Goal: Information Seeking & Learning: Learn about a topic

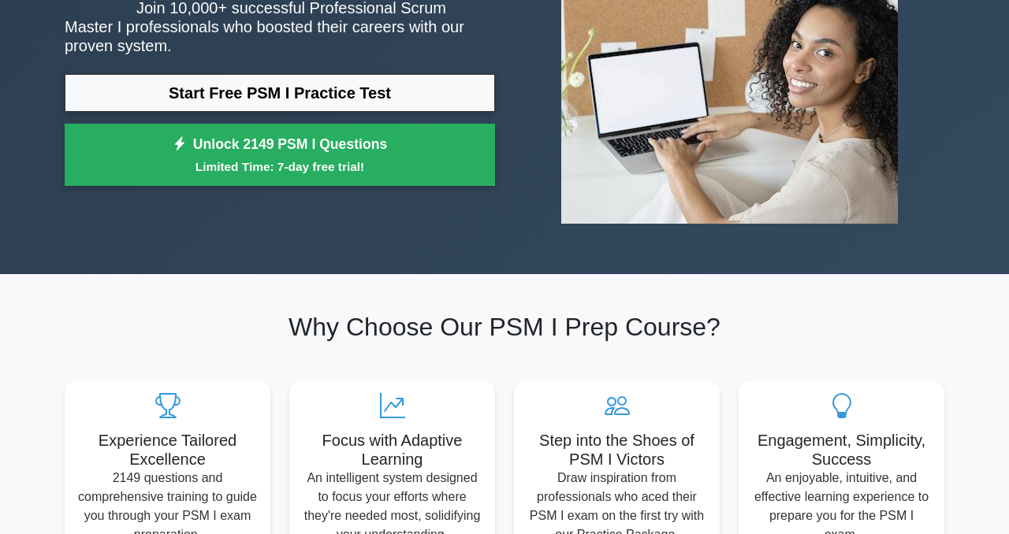
scroll to position [114, 0]
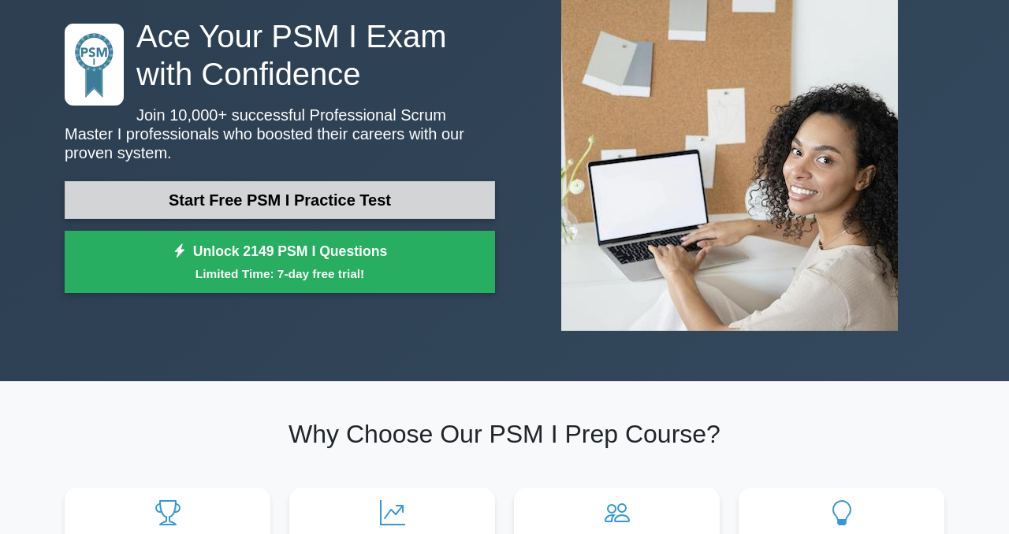
click at [403, 197] on link "Start Free PSM I Practice Test" at bounding box center [280, 200] width 430 height 38
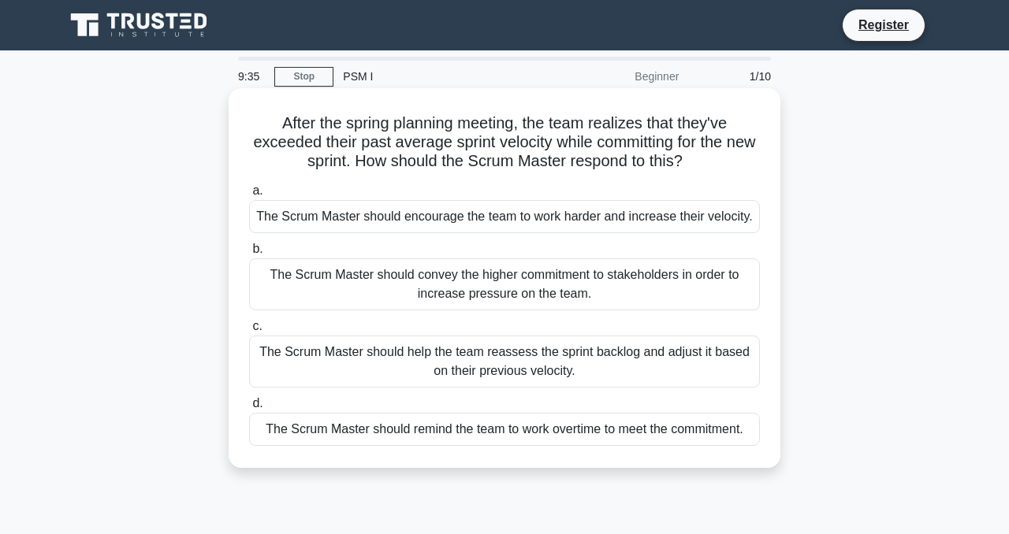
scroll to position [9, 0]
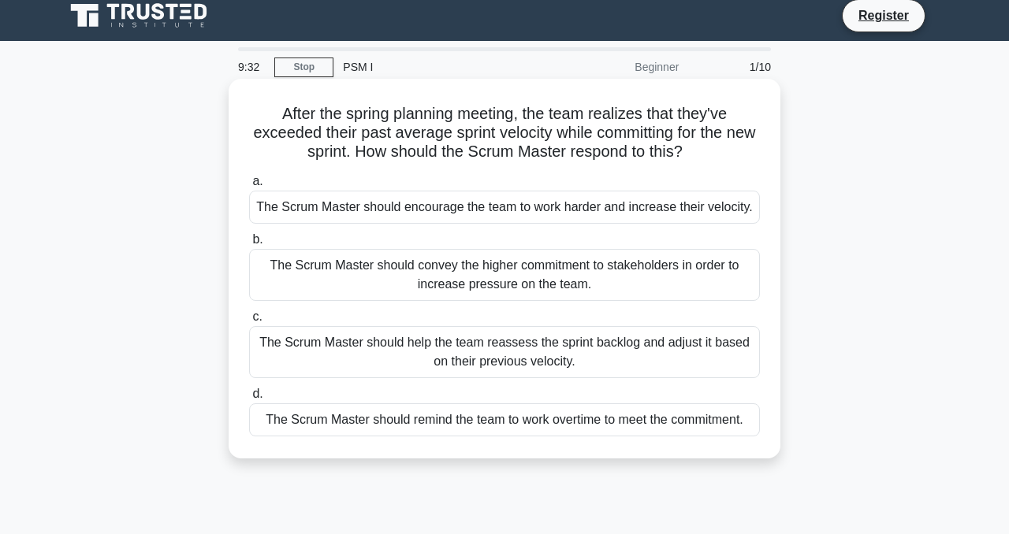
click at [549, 206] on div "The Scrum Master should encourage the team to work harder and increase their ve…" at bounding box center [504, 207] width 511 height 33
click at [249, 187] on input "a. The Scrum Master should encourage the team to work harder and increase their…" at bounding box center [249, 182] width 0 height 10
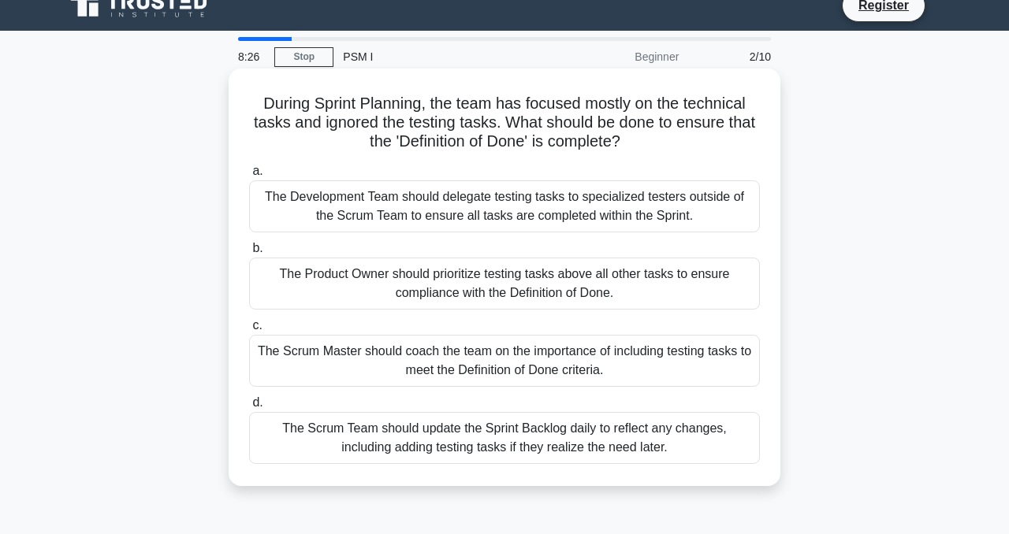
scroll to position [20, 0]
click at [530, 445] on div "The Scrum Team should update the Sprint Backlog daily to reflect any changes, i…" at bounding box center [504, 437] width 511 height 52
click at [249, 408] on input "d. The Scrum Team should update the Sprint Backlog daily to reflect any changes…" at bounding box center [249, 402] width 0 height 10
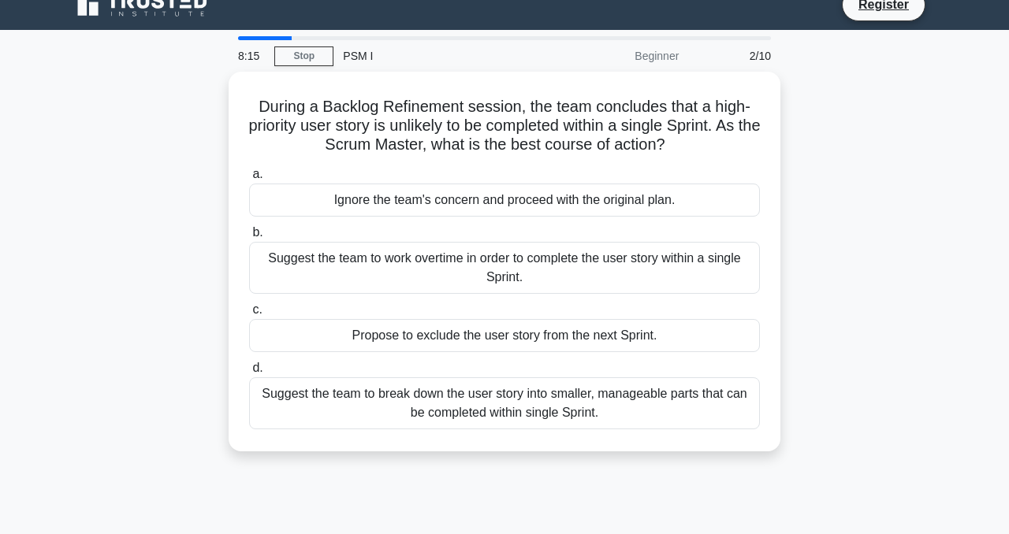
scroll to position [0, 0]
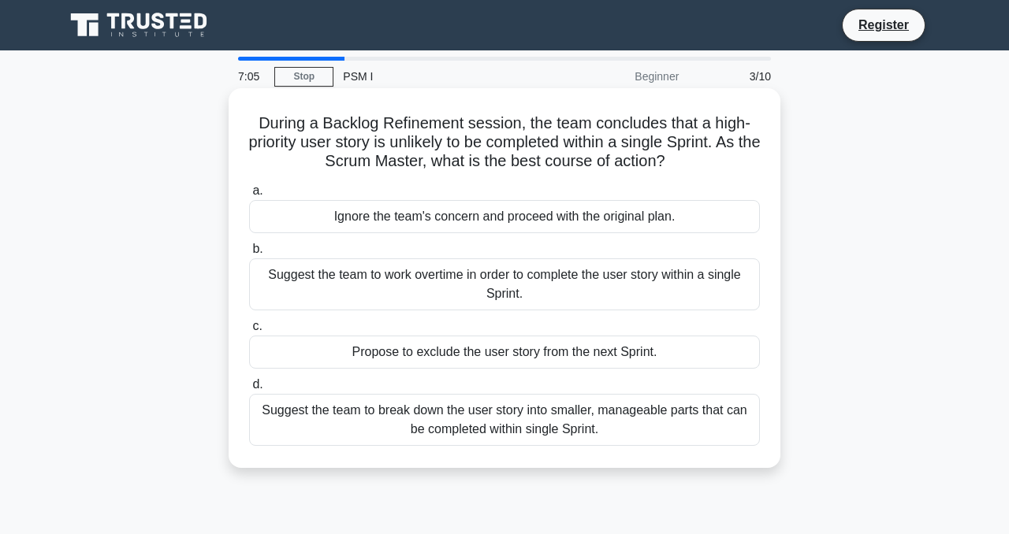
click at [570, 218] on div "Ignore the team's concern and proceed with the original plan." at bounding box center [504, 216] width 511 height 33
click at [249, 196] on input "a. Ignore the team's concern and proceed with the original plan." at bounding box center [249, 191] width 0 height 10
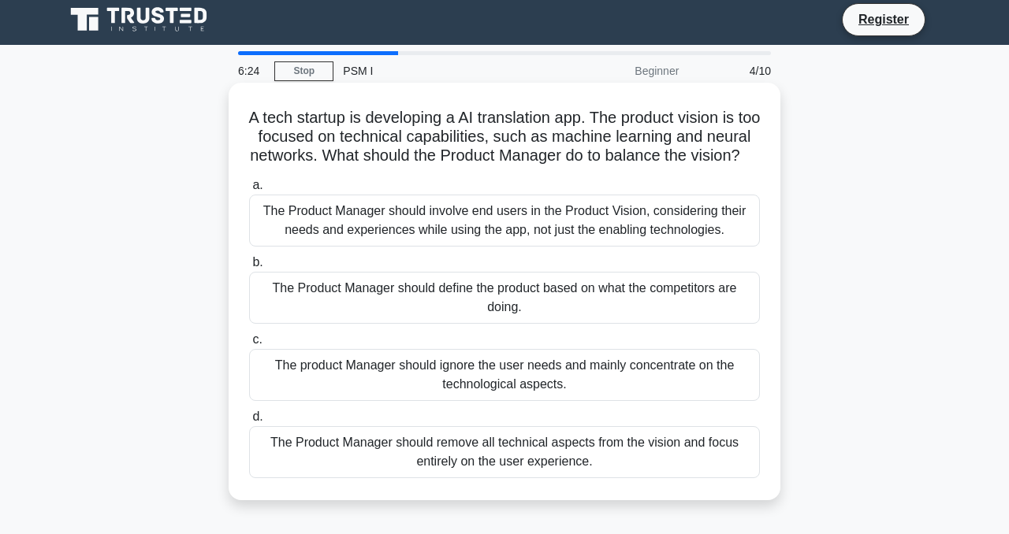
scroll to position [19, 0]
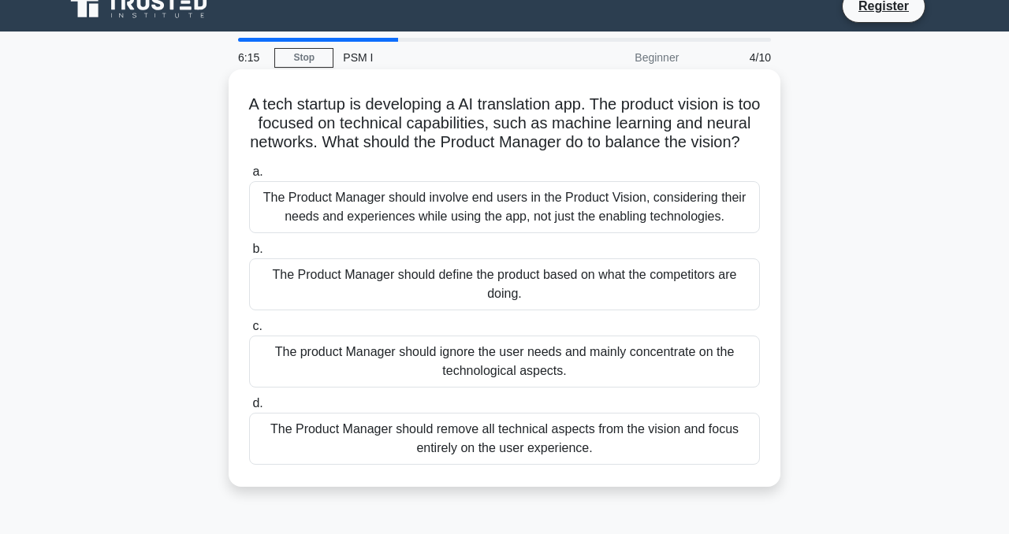
click at [560, 229] on div "The Product Manager should involve end users in the Product Vision, considering…" at bounding box center [504, 207] width 511 height 52
click at [249, 177] on input "a. The Product Manager should involve end users in the Product Vision, consider…" at bounding box center [249, 172] width 0 height 10
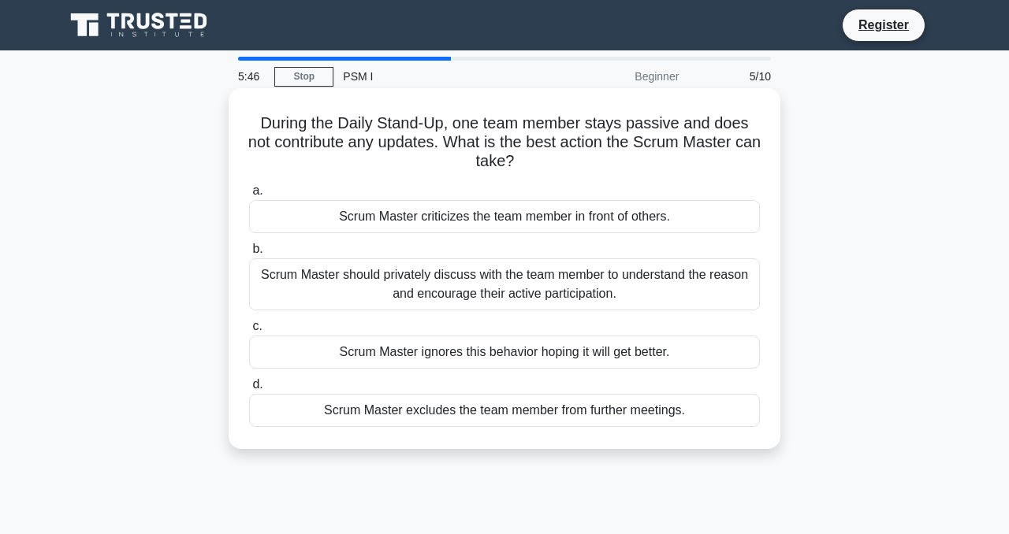
scroll to position [5, 0]
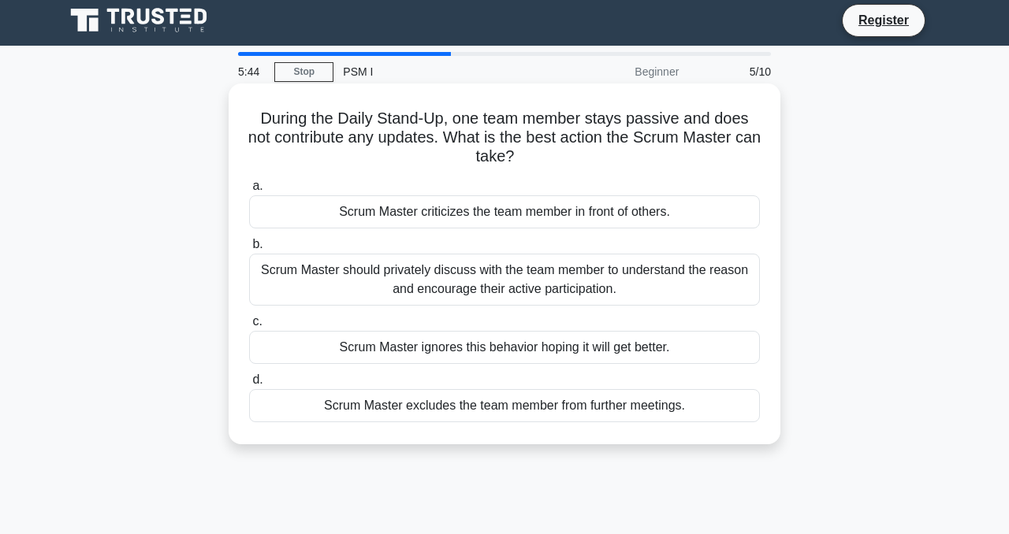
click at [528, 288] on div "Scrum Master should privately discuss with the team member to understand the re…" at bounding box center [504, 280] width 511 height 52
click at [249, 250] on input "b. Scrum Master should privately discuss with the team member to understand the…" at bounding box center [249, 245] width 0 height 10
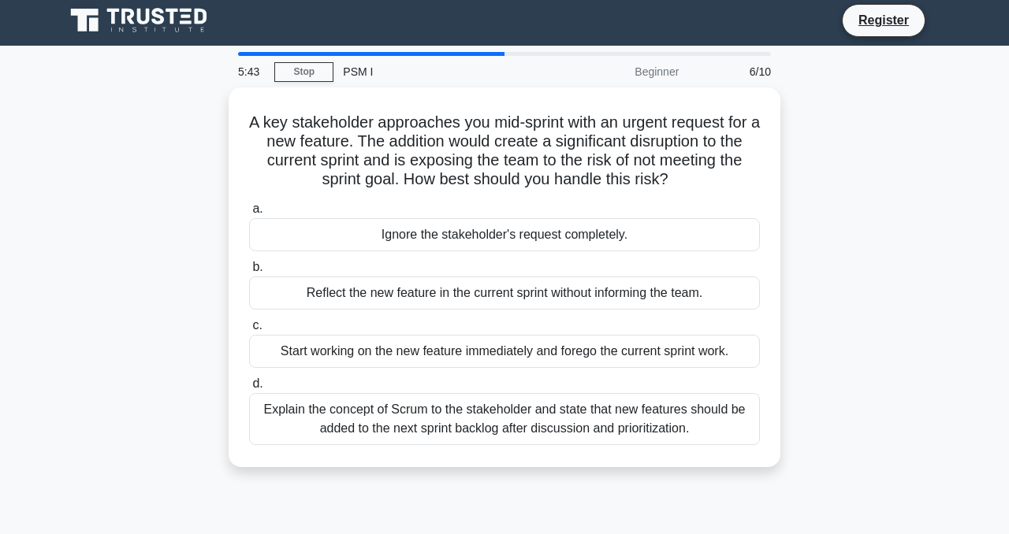
scroll to position [0, 0]
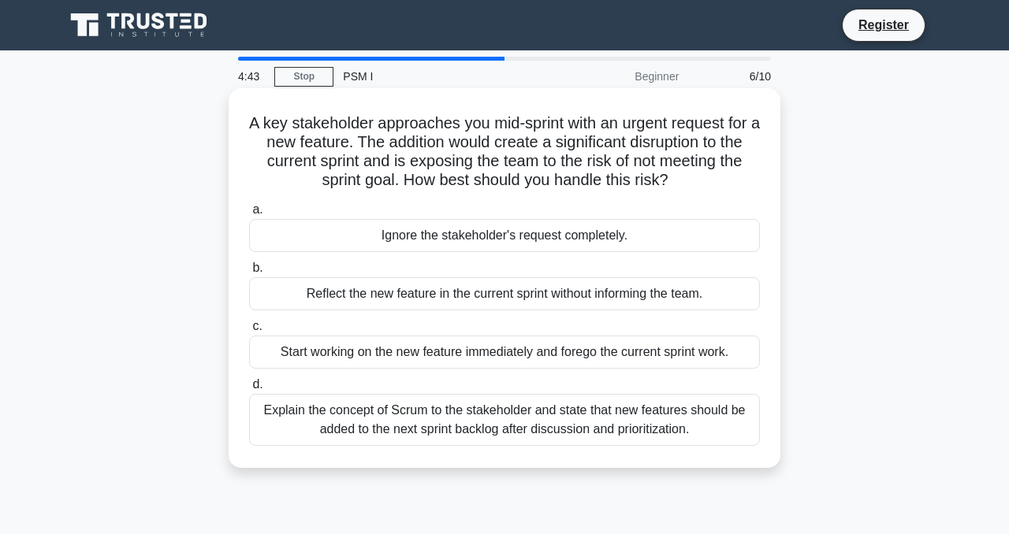
click at [523, 412] on div "Explain the concept of Scrum to the stakeholder and state that new features sho…" at bounding box center [504, 420] width 511 height 52
click at [249, 390] on input "d. Explain the concept of Scrum to the stakeholder and state that new features …" at bounding box center [249, 385] width 0 height 10
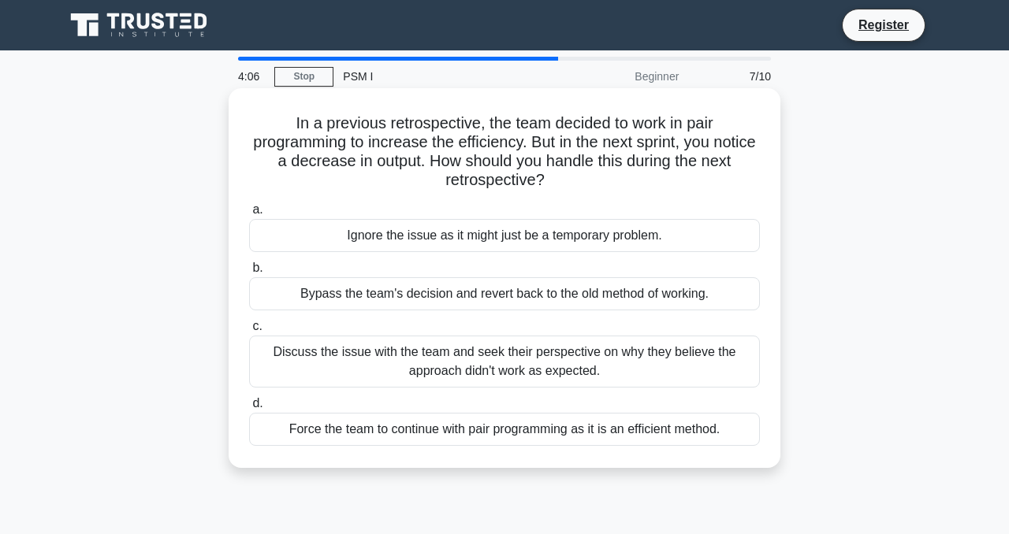
click at [514, 307] on div "Bypass the team's decision and revert back to the old method of working." at bounding box center [504, 293] width 511 height 33
click at [249, 274] on input "b. Bypass the team's decision and revert back to the old method of working." at bounding box center [249, 268] width 0 height 10
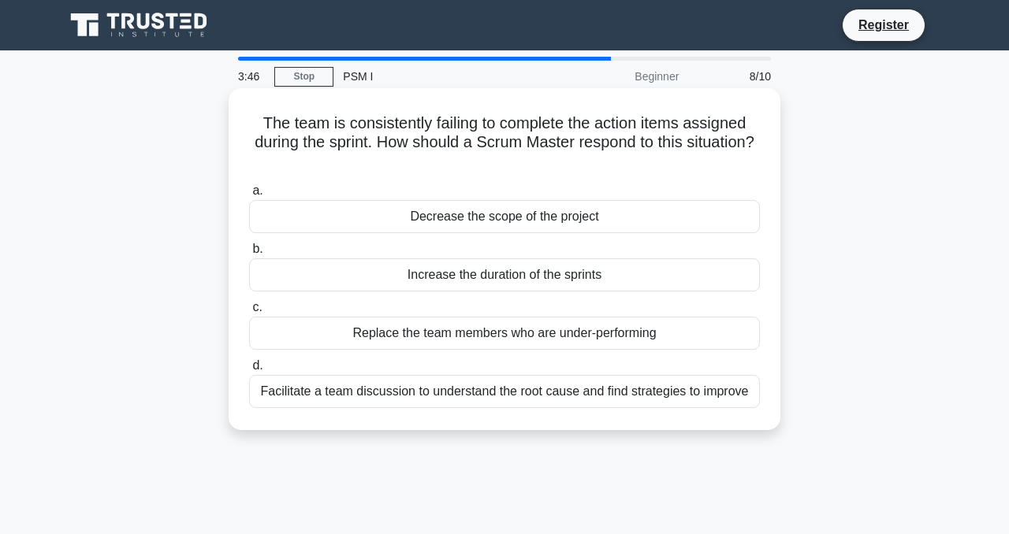
click at [506, 396] on div "Facilitate a team discussion to understand the root cause and find strategies t…" at bounding box center [504, 391] width 511 height 33
click at [249, 371] on input "d. Facilitate a team discussion to understand the root cause and find strategie…" at bounding box center [249, 366] width 0 height 10
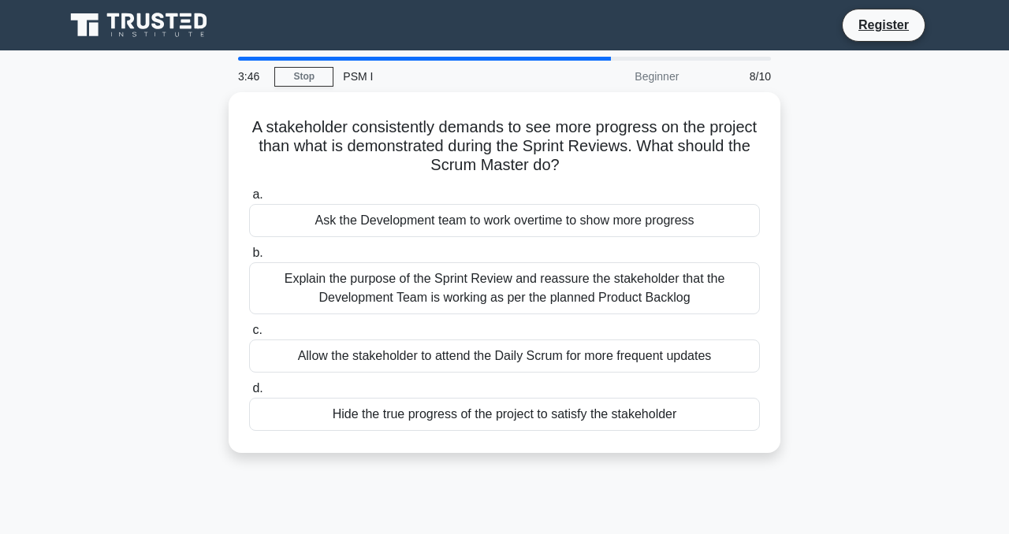
click at [506, 398] on div "Hide the true progress of the project to satisfy the stakeholder" at bounding box center [504, 414] width 511 height 33
click at [249, 394] on input "d. Hide the true progress of the project to satisfy the stakeholder" at bounding box center [249, 389] width 0 height 10
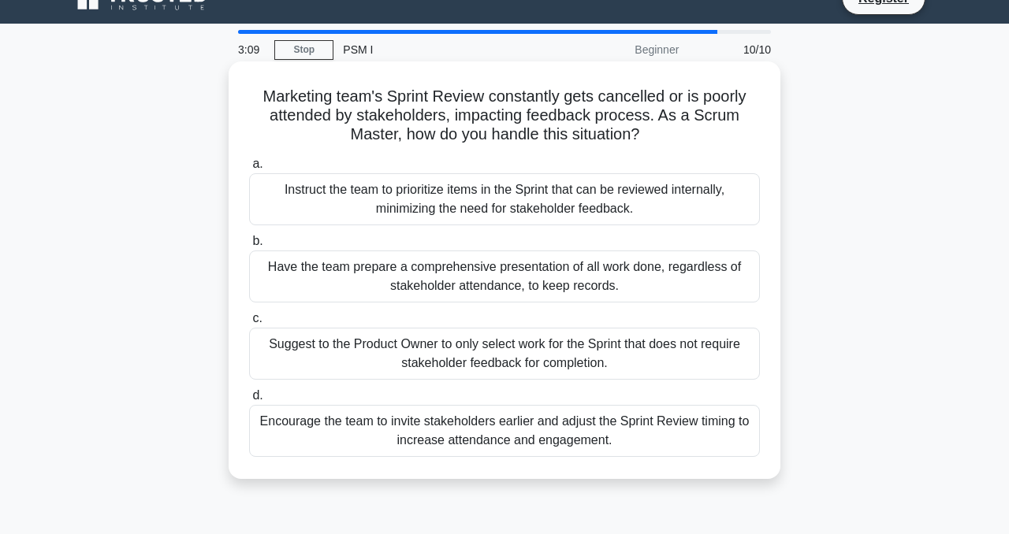
scroll to position [46, 0]
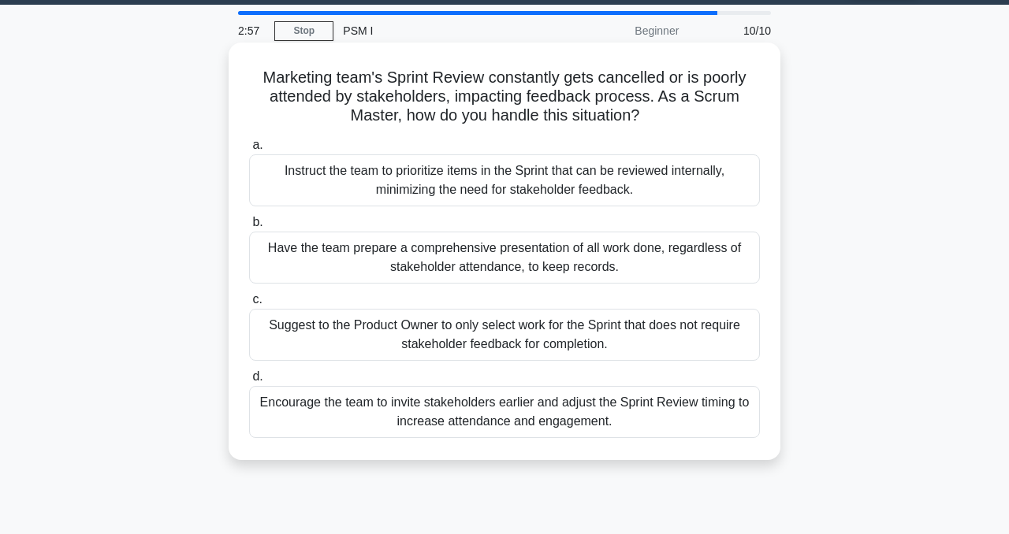
click at [516, 415] on div "Encourage the team to invite stakeholders earlier and adjust the Sprint Review …" at bounding box center [504, 412] width 511 height 52
click at [249, 382] on input "d. Encourage the team to invite stakeholders earlier and adjust the Sprint Revi…" at bounding box center [249, 377] width 0 height 10
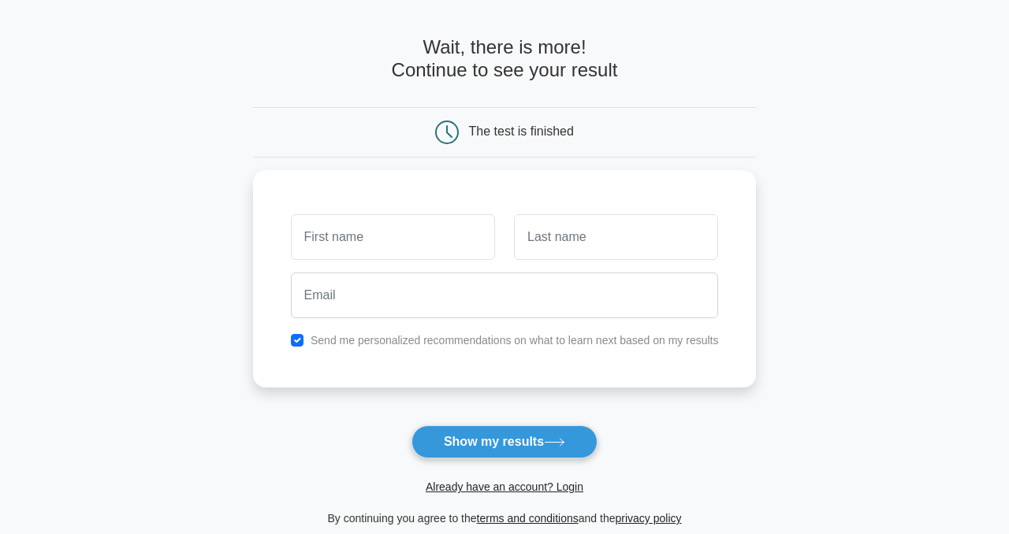
scroll to position [47, 0]
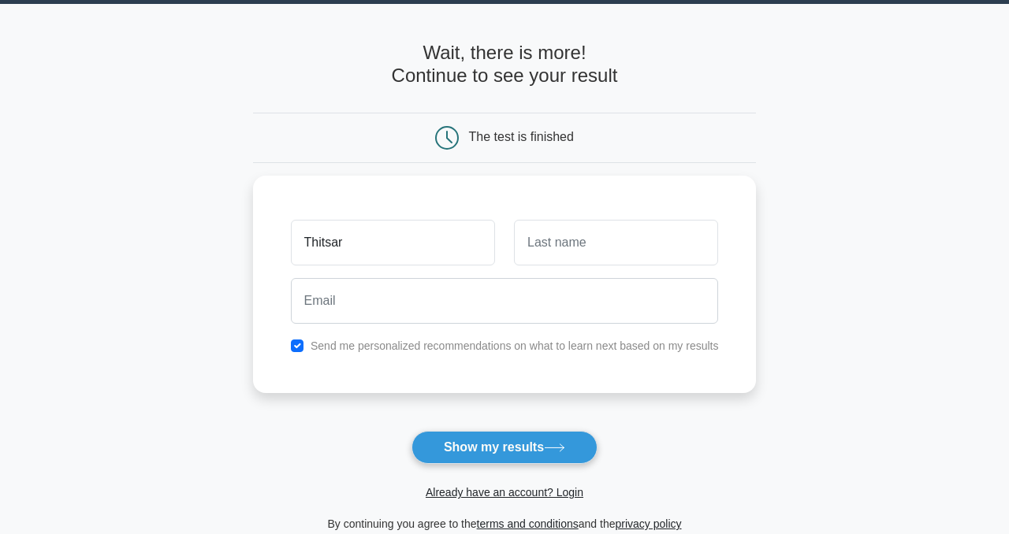
type input "Thitsar"
type input "Eain"
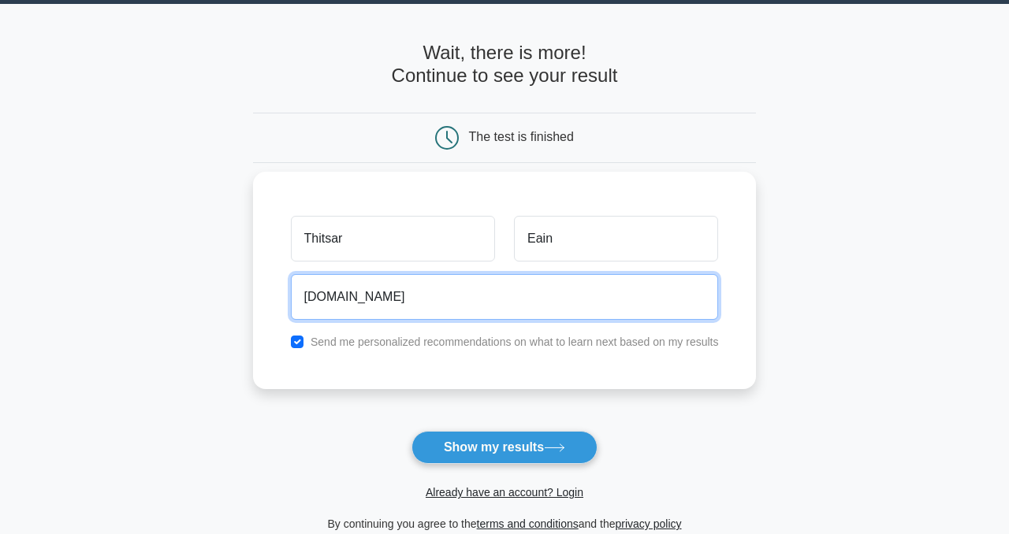
type input "ms.thitsareain@gmail.com"
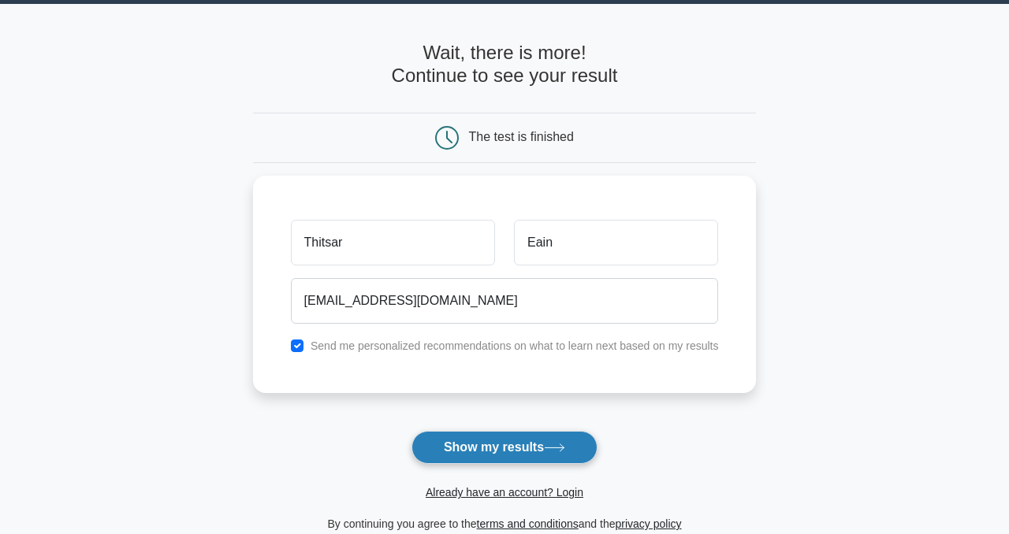
click at [482, 445] on button "Show my results" at bounding box center [504, 447] width 186 height 33
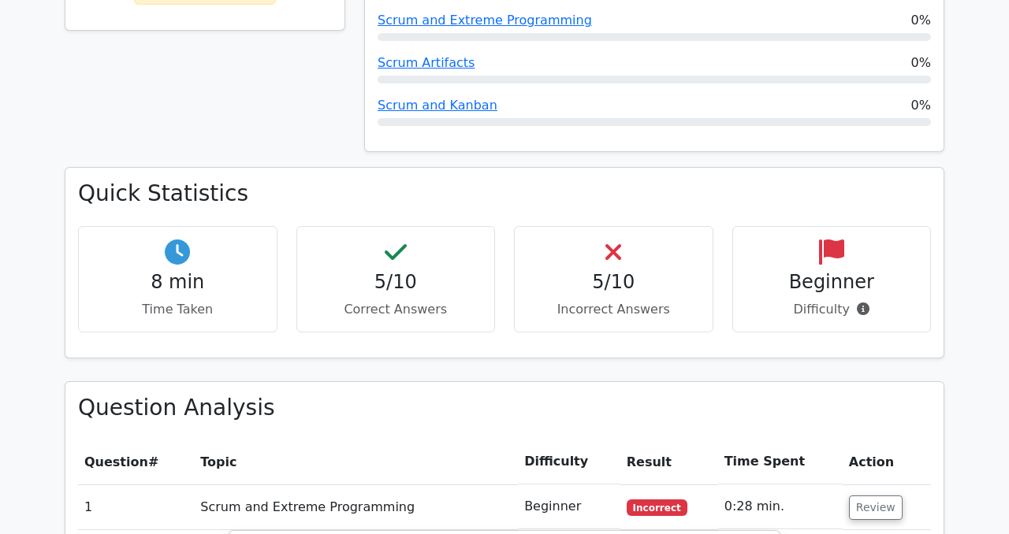
scroll to position [1163, 0]
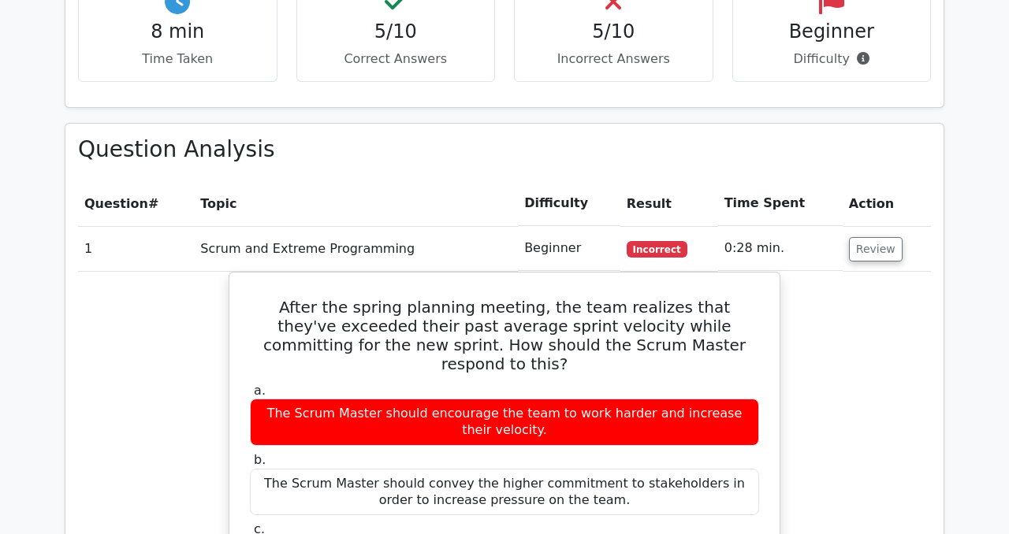
click at [647, 241] on span "Incorrect" at bounding box center [657, 249] width 61 height 16
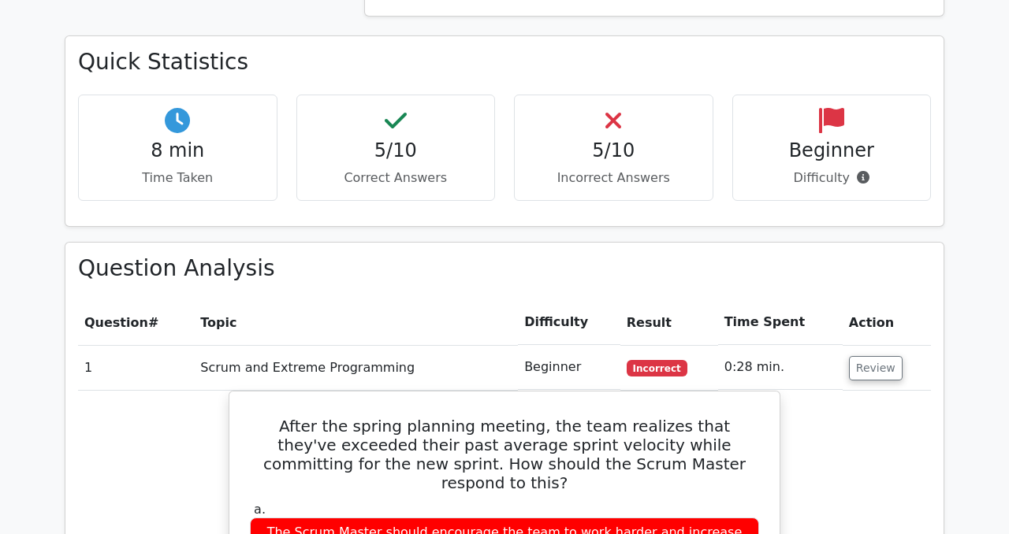
scroll to position [1034, 0]
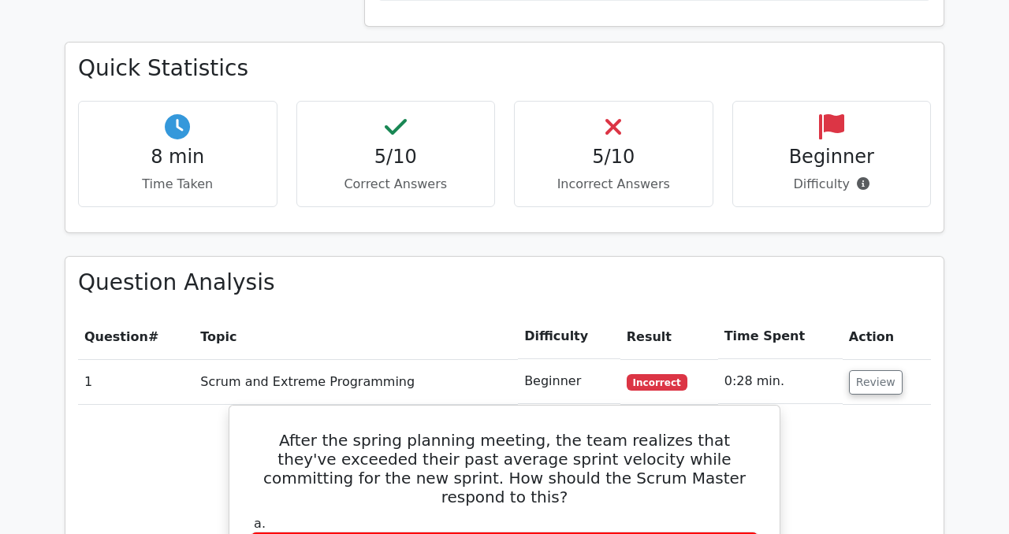
click at [605, 146] on h4 "5/10" at bounding box center [613, 157] width 173 height 23
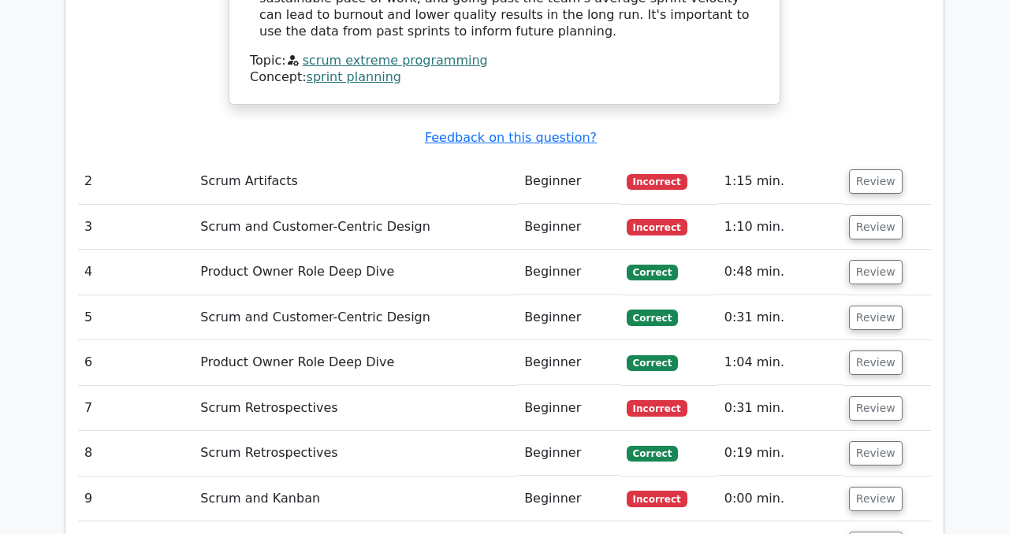
scroll to position [1923, 0]
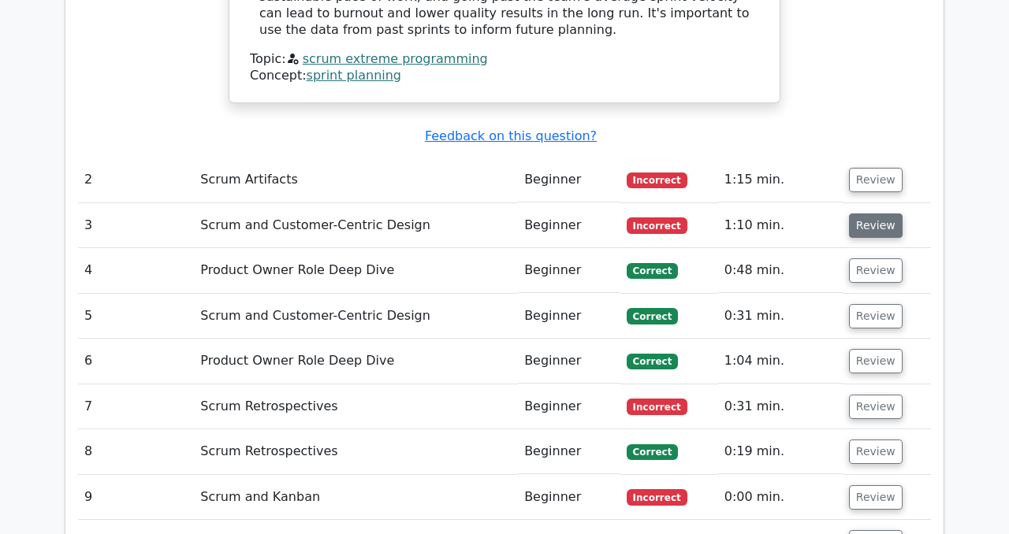
click at [872, 214] on button "Review" at bounding box center [876, 226] width 54 height 24
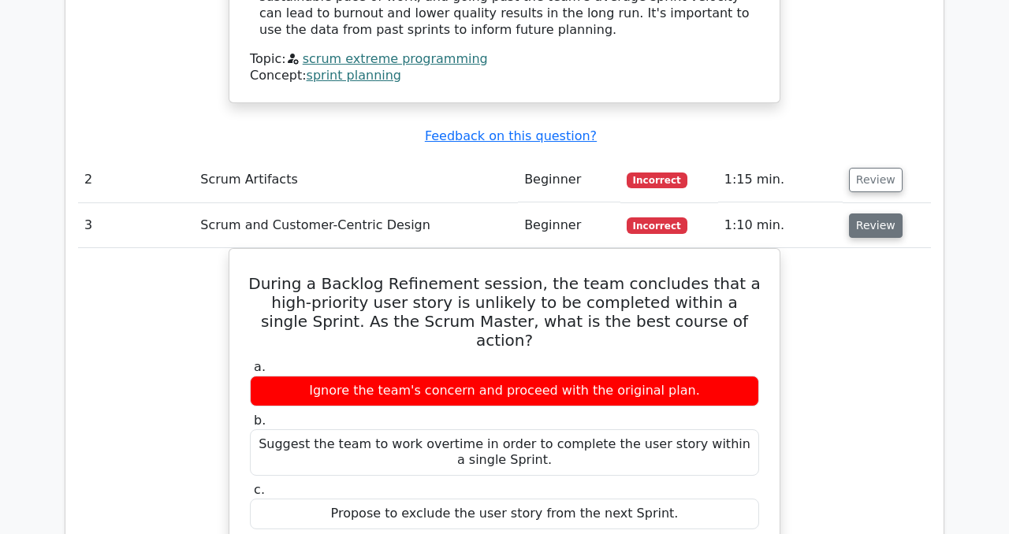
scroll to position [1922, 0]
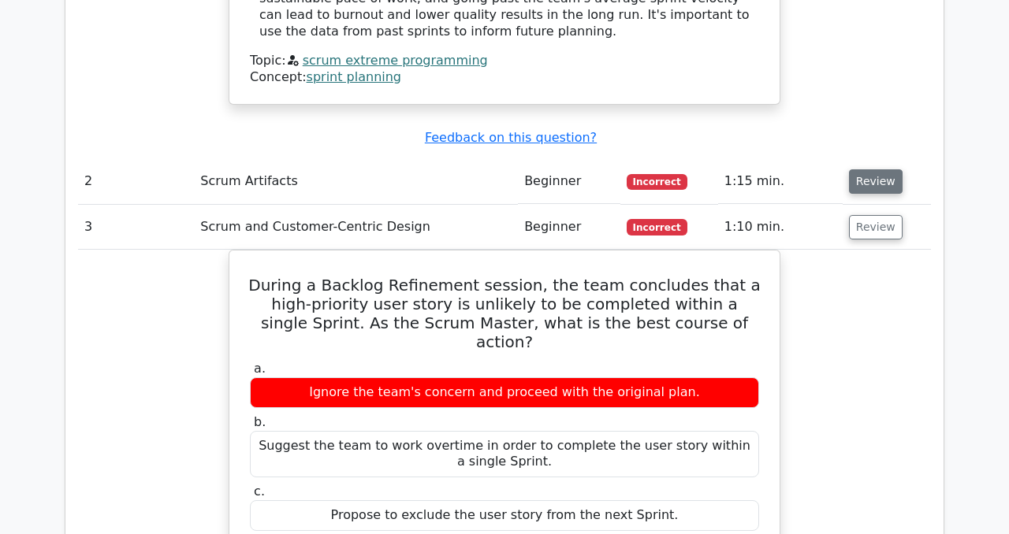
click at [860, 169] on button "Review" at bounding box center [876, 181] width 54 height 24
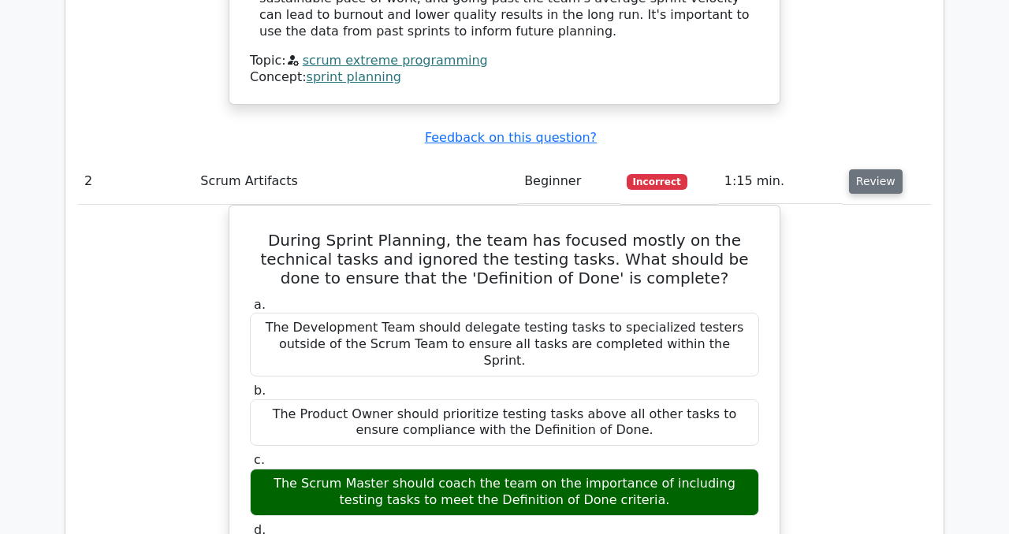
click at [860, 169] on button "Review" at bounding box center [876, 181] width 54 height 24
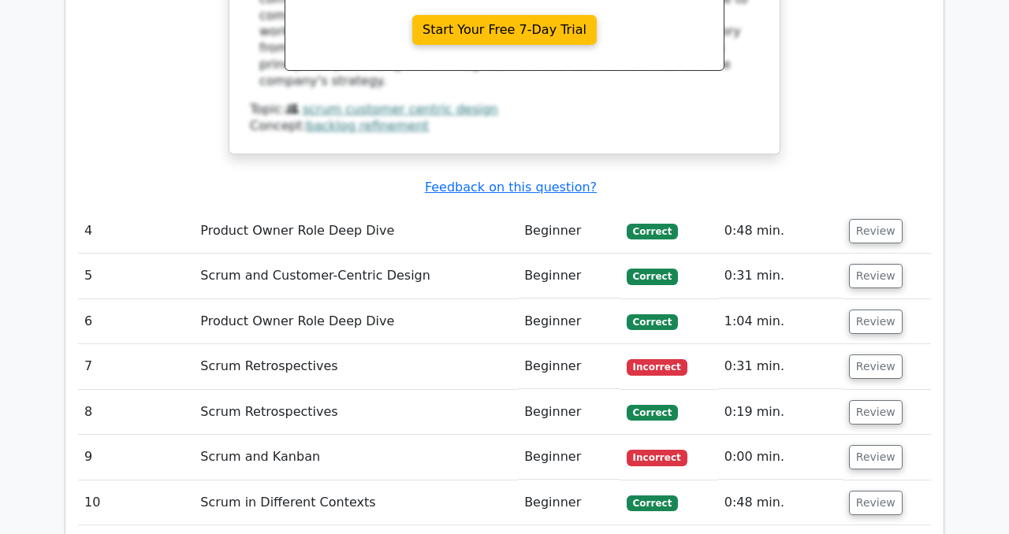
scroll to position [2650, 0]
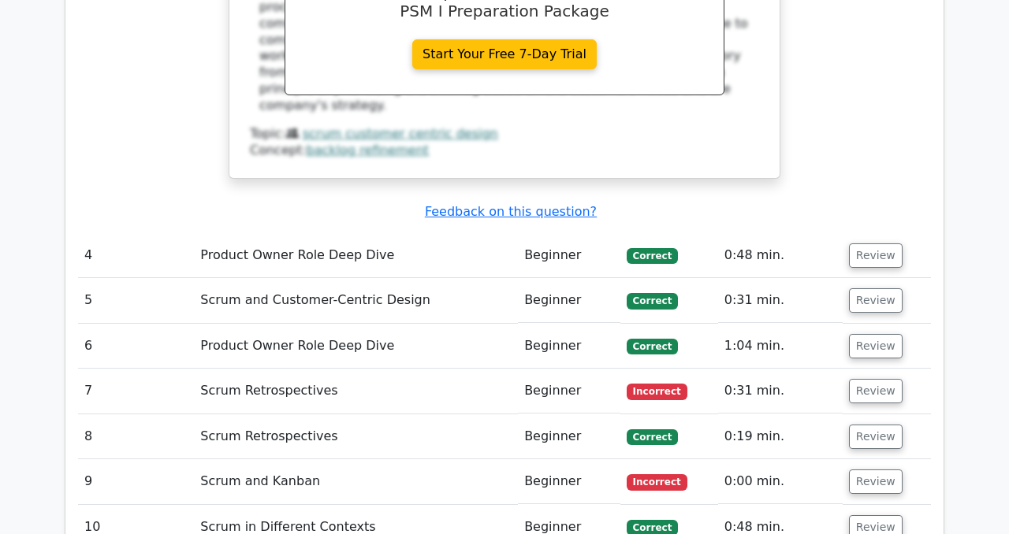
click at [664, 384] on span "Incorrect" at bounding box center [657, 392] width 61 height 16
click at [851, 379] on button "Review" at bounding box center [876, 391] width 54 height 24
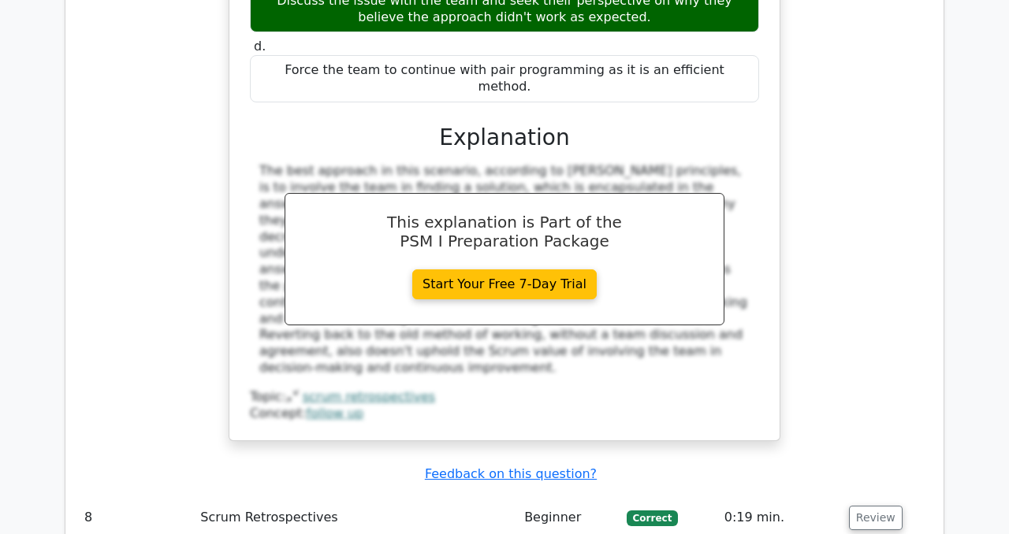
scroll to position [3329, 0]
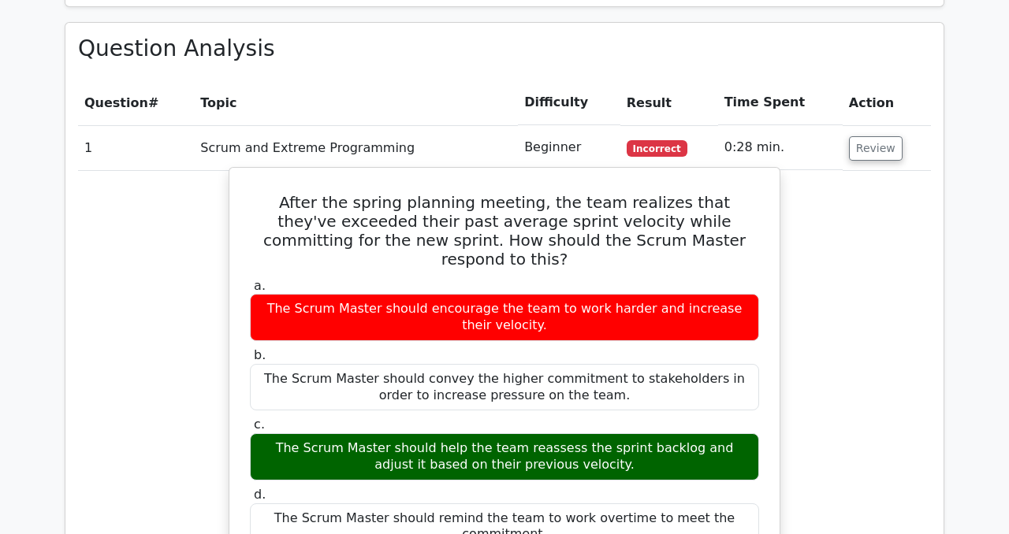
scroll to position [1236, 0]
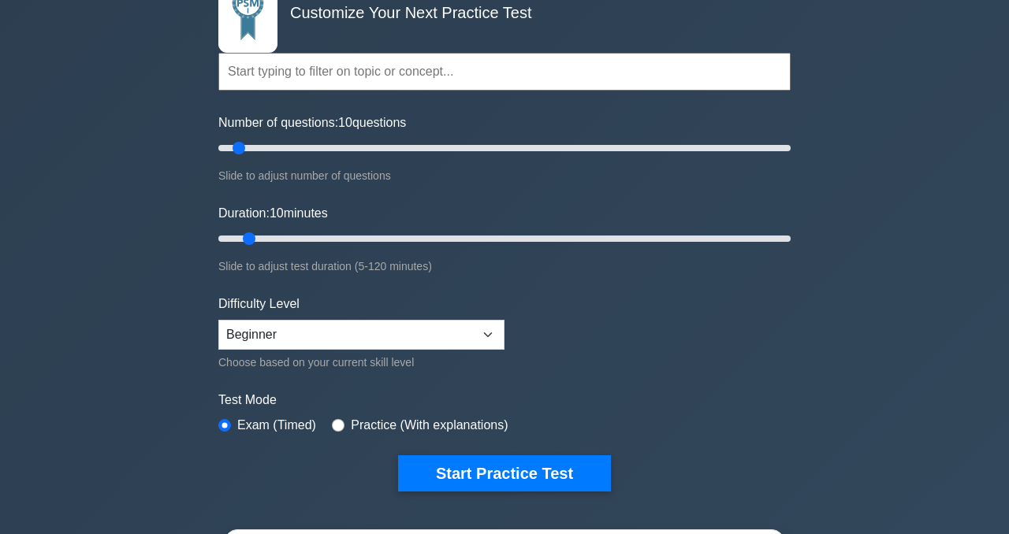
scroll to position [99, 0]
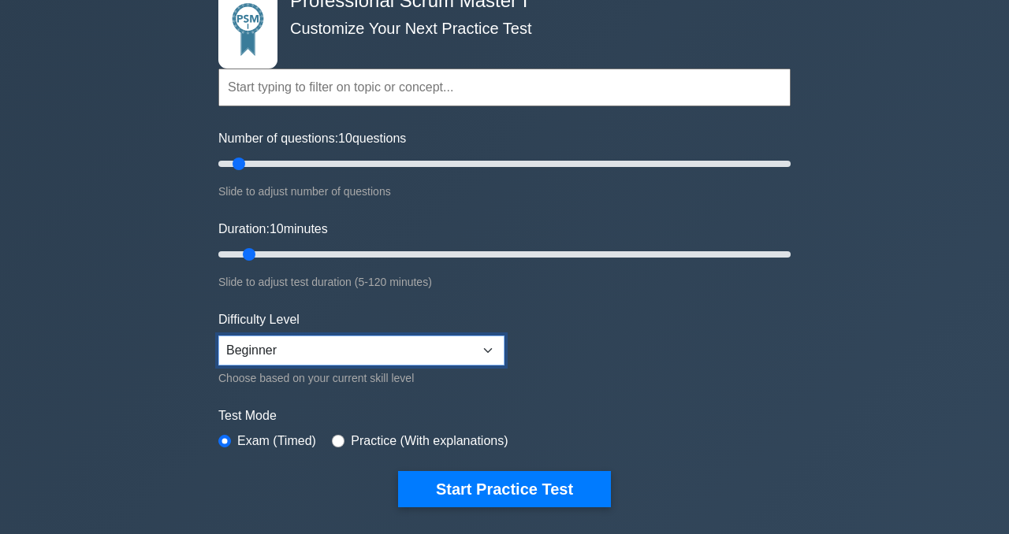
click at [257, 352] on select "Beginner Intermediate Expert" at bounding box center [361, 351] width 286 height 30
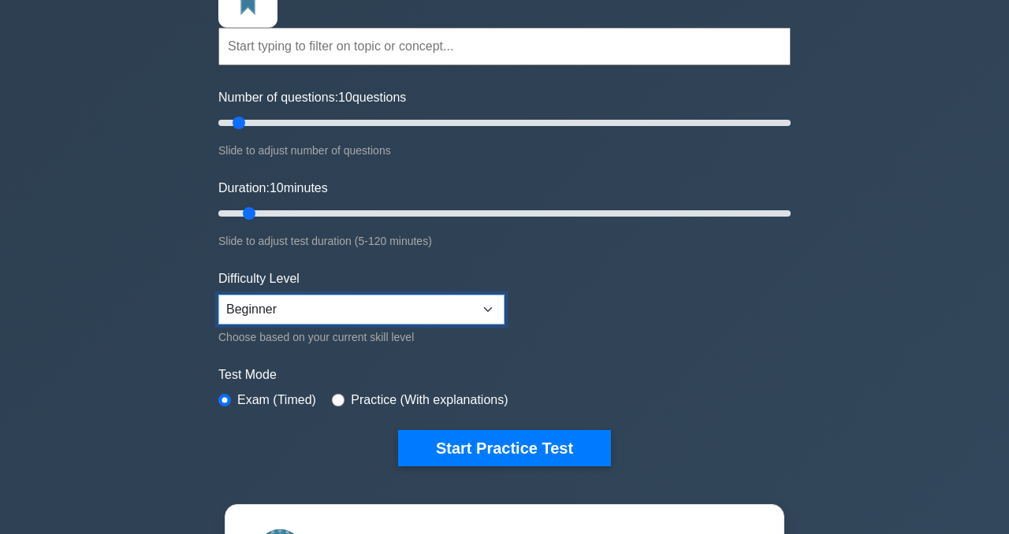
scroll to position [137, 0]
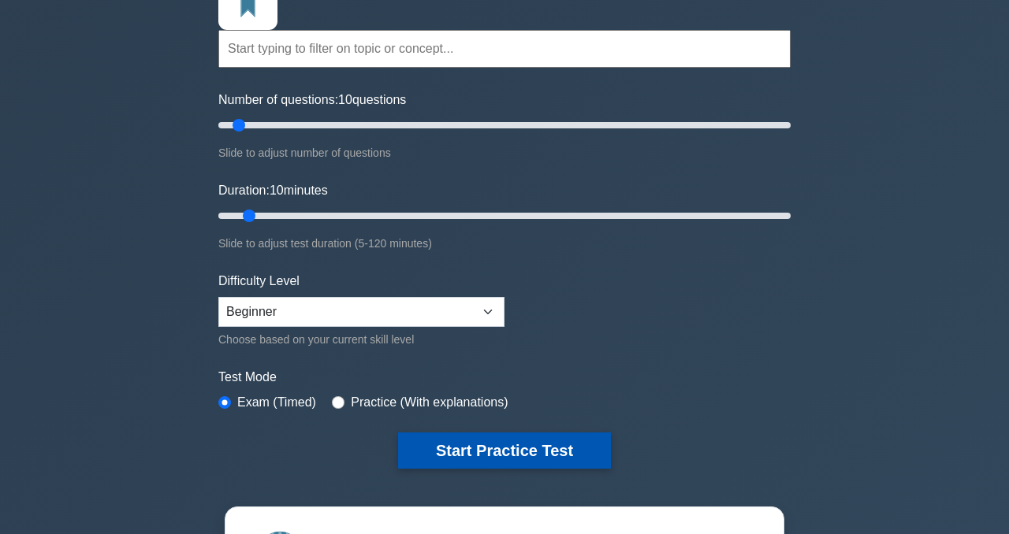
click at [426, 445] on button "Start Practice Test" at bounding box center [504, 451] width 213 height 36
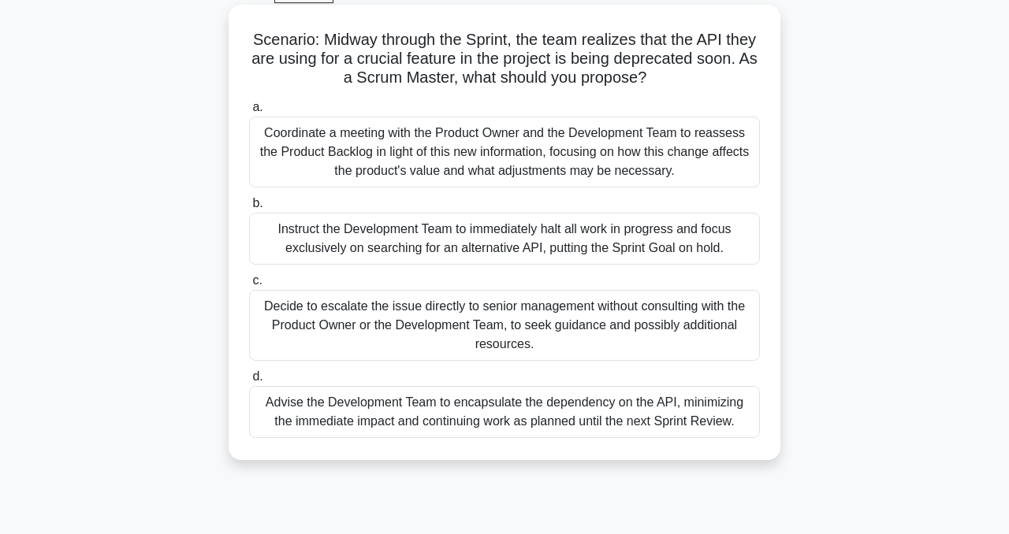
scroll to position [83, 0]
click at [449, 169] on div "Coordinate a meeting with the Product Owner and the Development Team to reasses…" at bounding box center [504, 152] width 511 height 71
click at [249, 114] on input "a. Coordinate a meeting with the Product Owner and the Development Team to reas…" at bounding box center [249, 108] width 0 height 10
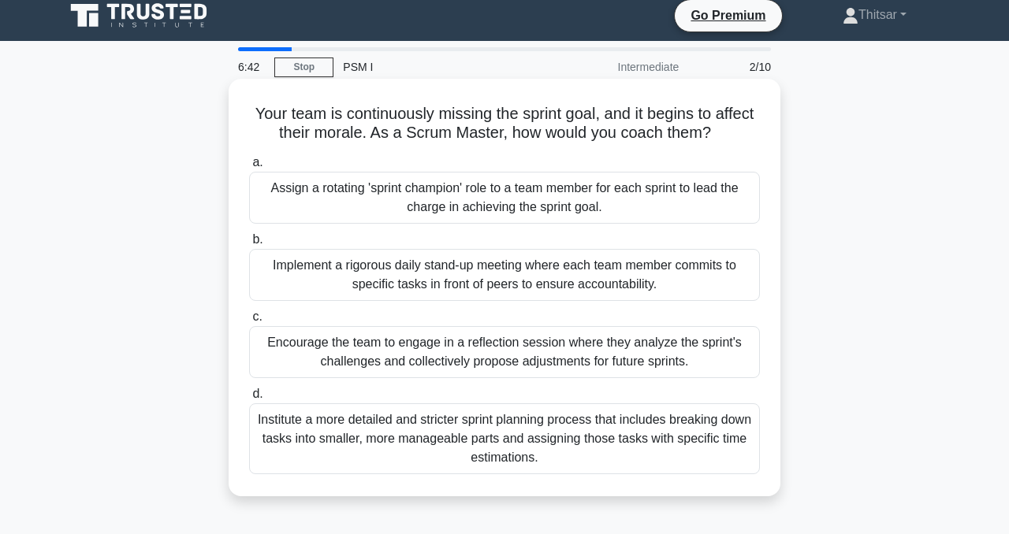
scroll to position [23, 0]
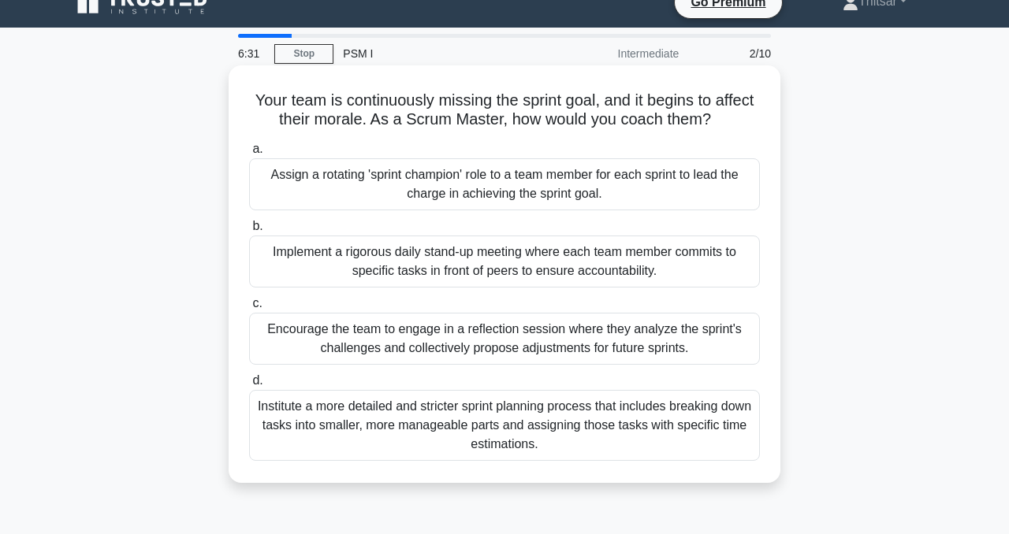
click at [385, 426] on div "Institute a more detailed and stricter sprint planning process that includes br…" at bounding box center [504, 425] width 511 height 71
click at [249, 386] on input "d. Institute a more detailed and stricter sprint planning process that includes…" at bounding box center [249, 381] width 0 height 10
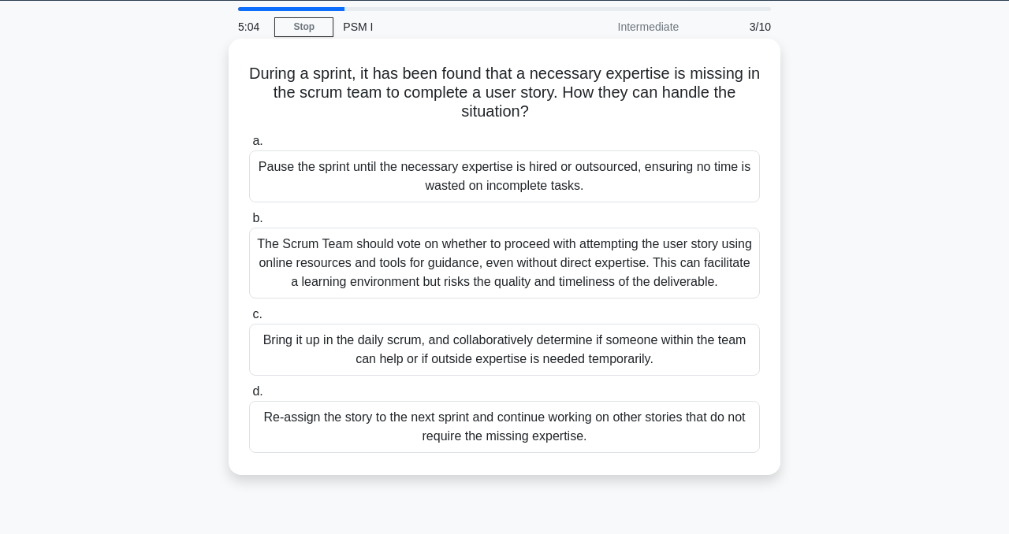
scroll to position [62, 0]
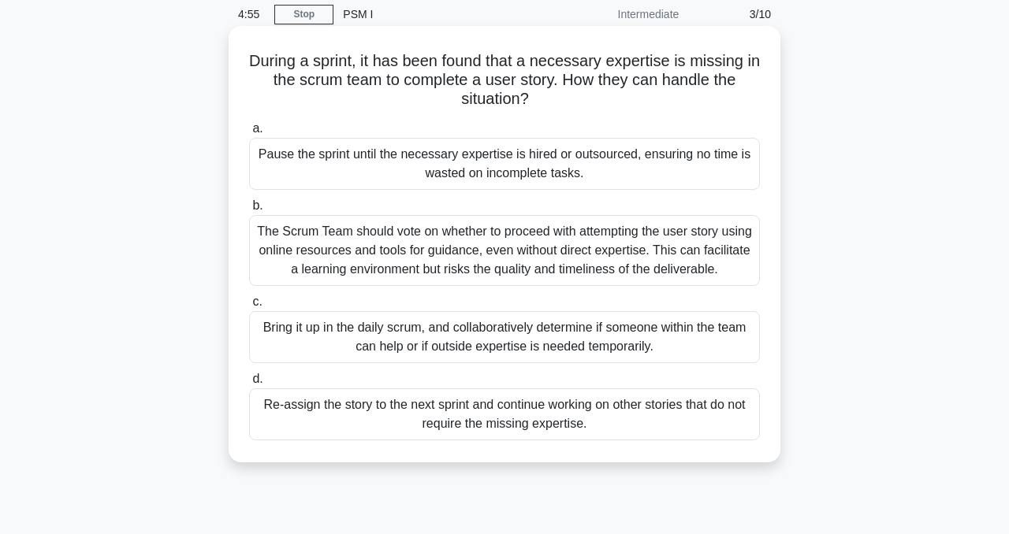
click at [489, 419] on div "Re-assign the story to the next sprint and continue working on other stories th…" at bounding box center [504, 415] width 511 height 52
click at [249, 385] on input "d. Re-assign the story to the next sprint and continue working on other stories…" at bounding box center [249, 379] width 0 height 10
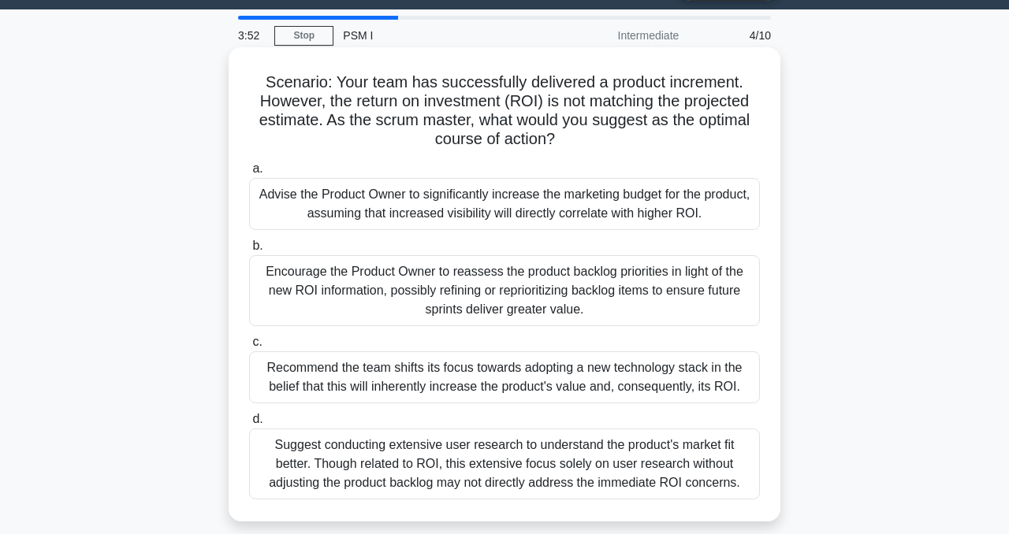
scroll to position [32, 0]
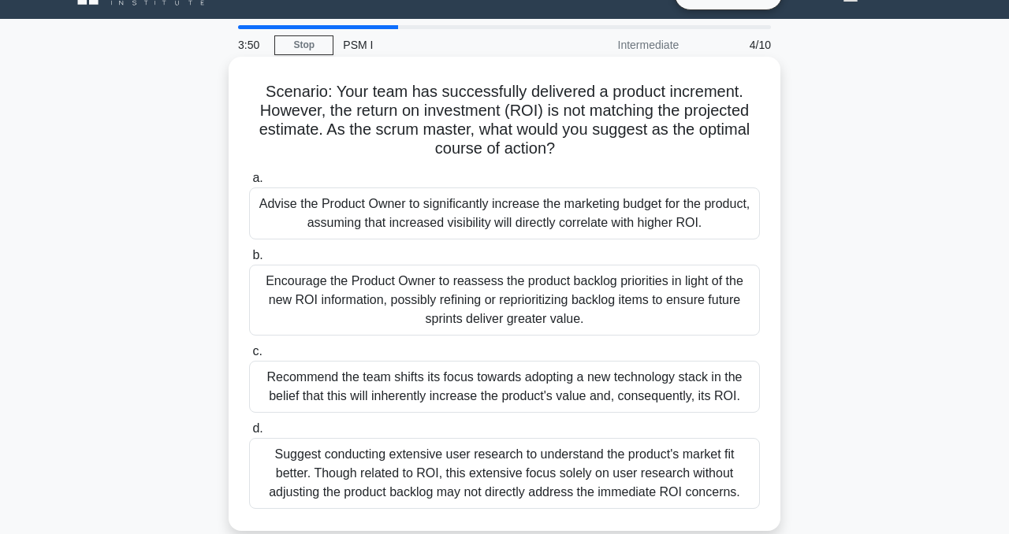
click at [437, 309] on div "Encourage the Product Owner to reassess the product backlog priorities in light…" at bounding box center [504, 300] width 511 height 71
click at [249, 261] on input "b. Encourage the Product Owner to reassess the product backlog priorities in li…" at bounding box center [249, 256] width 0 height 10
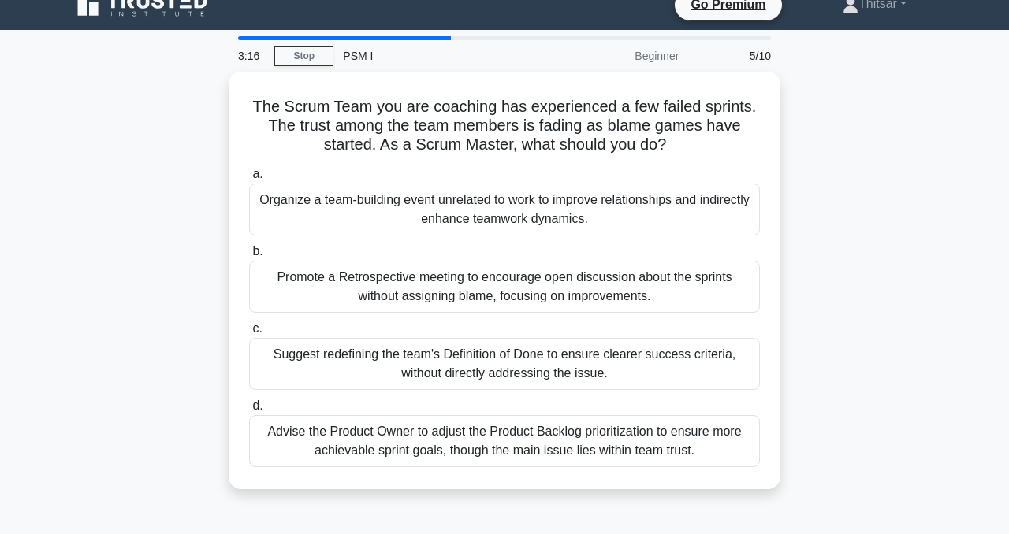
scroll to position [21, 0]
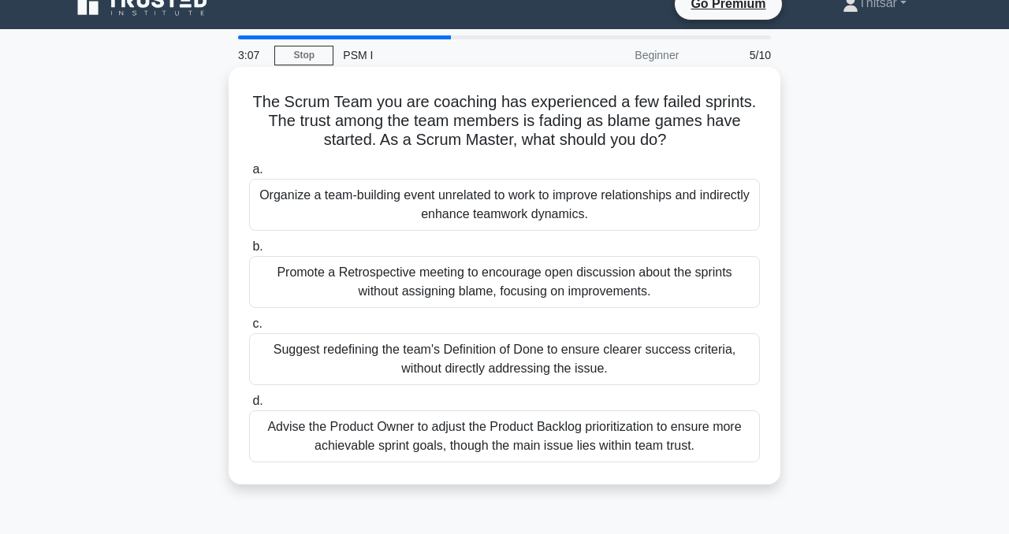
click at [434, 288] on div "Promote a Retrospective meeting to encourage open discussion about the sprints …" at bounding box center [504, 282] width 511 height 52
click at [249, 252] on input "b. Promote a Retrospective meeting to encourage open discussion about the sprin…" at bounding box center [249, 247] width 0 height 10
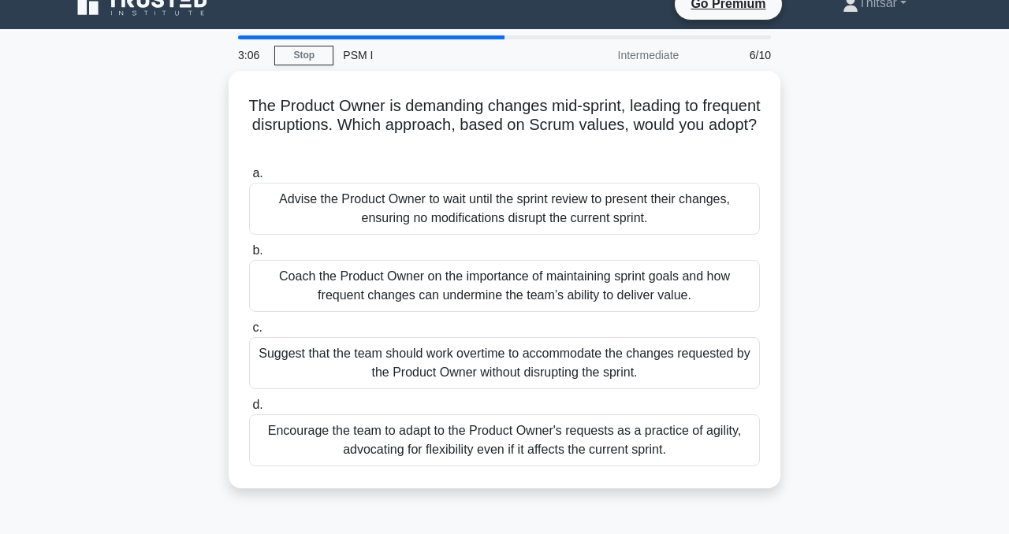
scroll to position [0, 0]
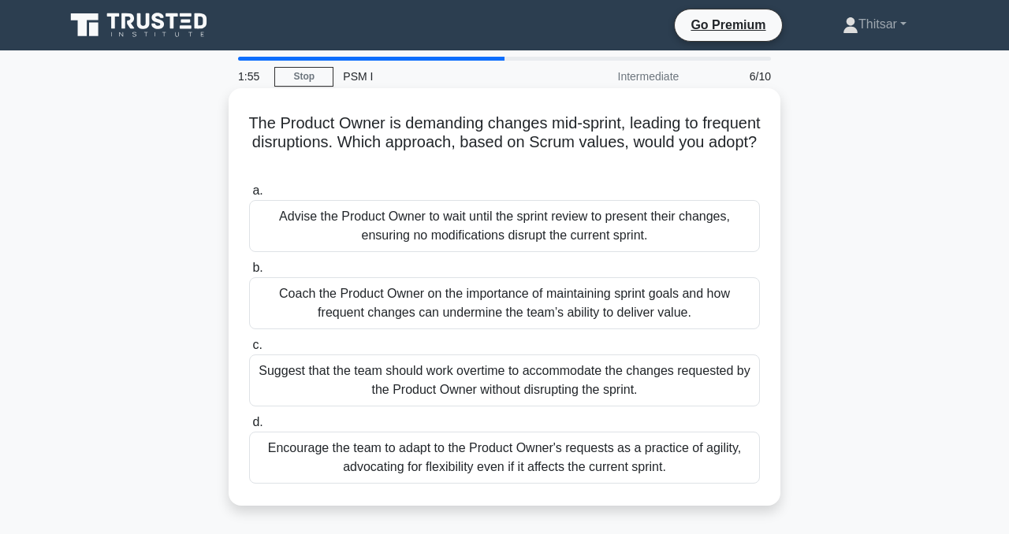
click at [449, 307] on div "Coach the Product Owner on the importance of maintaining sprint goals and how f…" at bounding box center [504, 303] width 511 height 52
click at [249, 274] on input "b. Coach the Product Owner on the importance of maintaining sprint goals and ho…" at bounding box center [249, 268] width 0 height 10
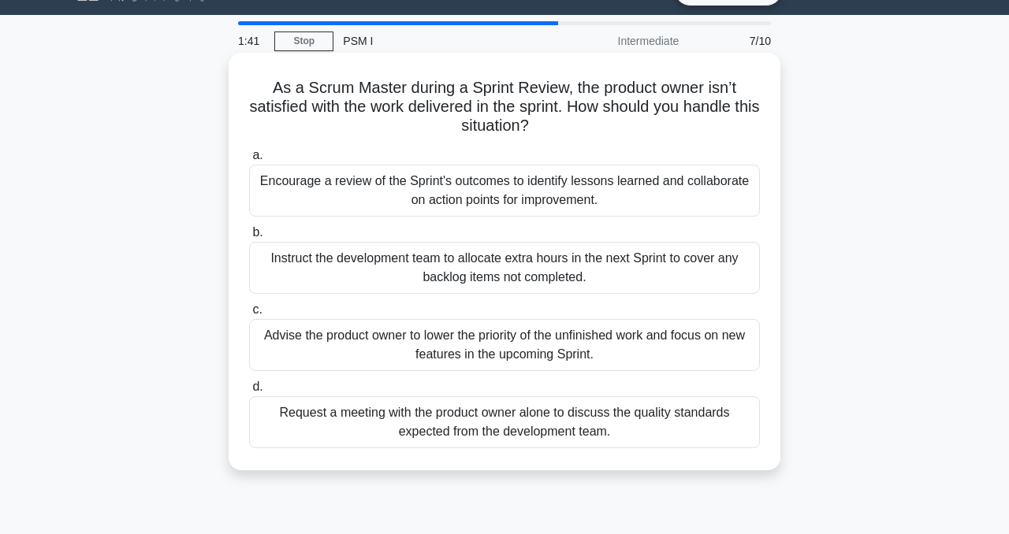
scroll to position [35, 0]
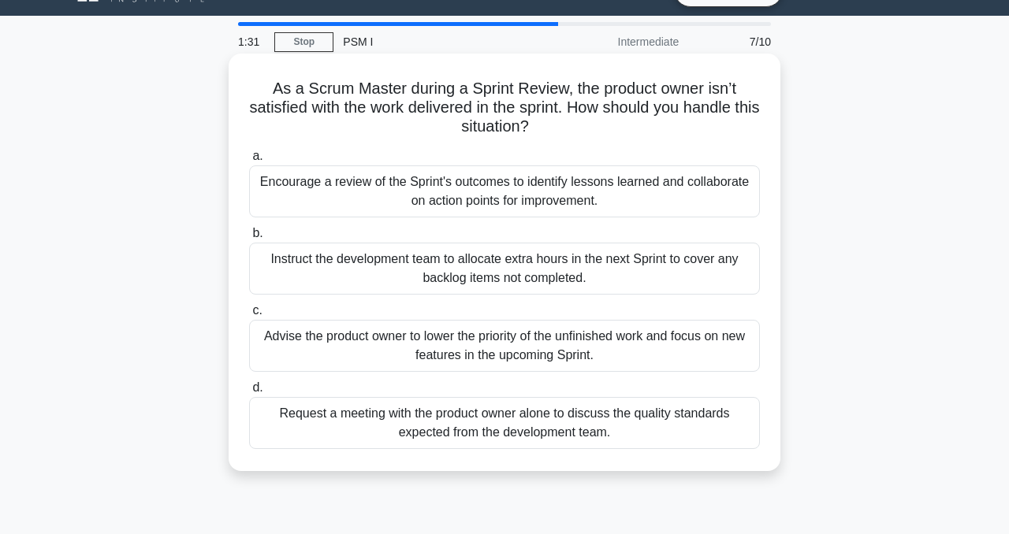
click at [500, 193] on div "Encourage a review of the Sprint's outcomes to identify lessons learned and col…" at bounding box center [504, 192] width 511 height 52
click at [249, 162] on input "a. Encourage a review of the Sprint's outcomes to identify lessons learned and …" at bounding box center [249, 156] width 0 height 10
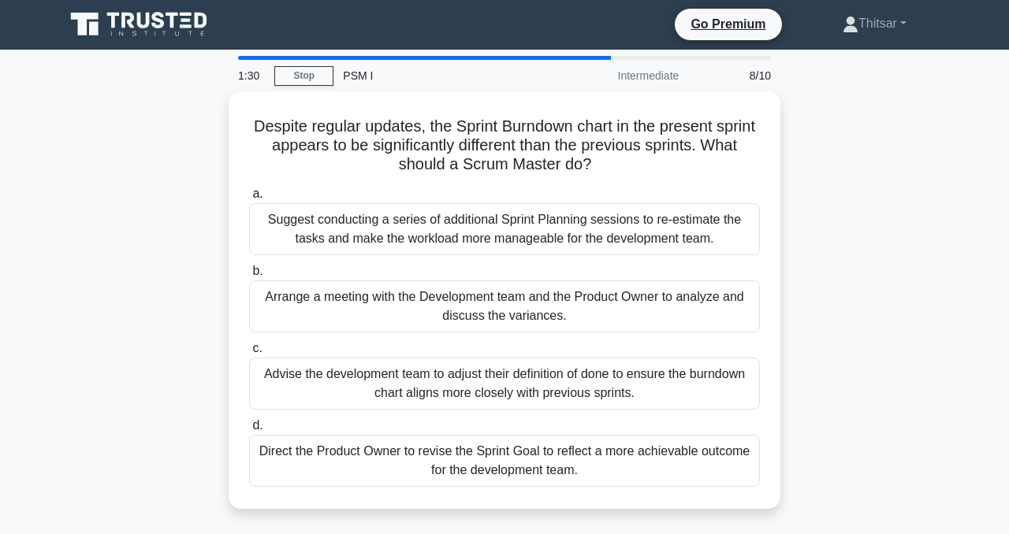
scroll to position [0, 0]
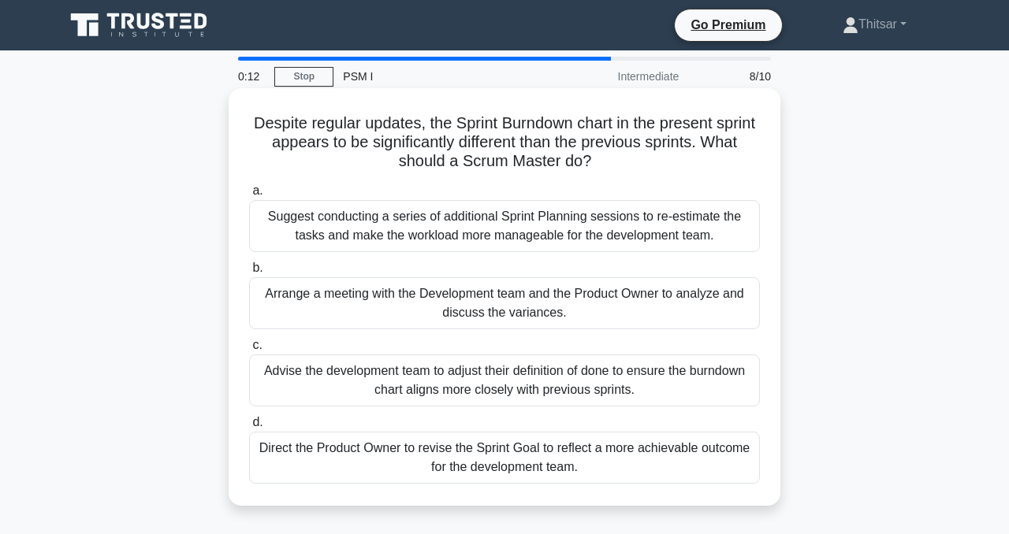
click at [497, 370] on div "Advise the development team to adjust their definition of done to ensure the bu…" at bounding box center [504, 381] width 511 height 52
click at [249, 351] on input "c. Advise the development team to adjust their definition of done to ensure the…" at bounding box center [249, 346] width 0 height 10
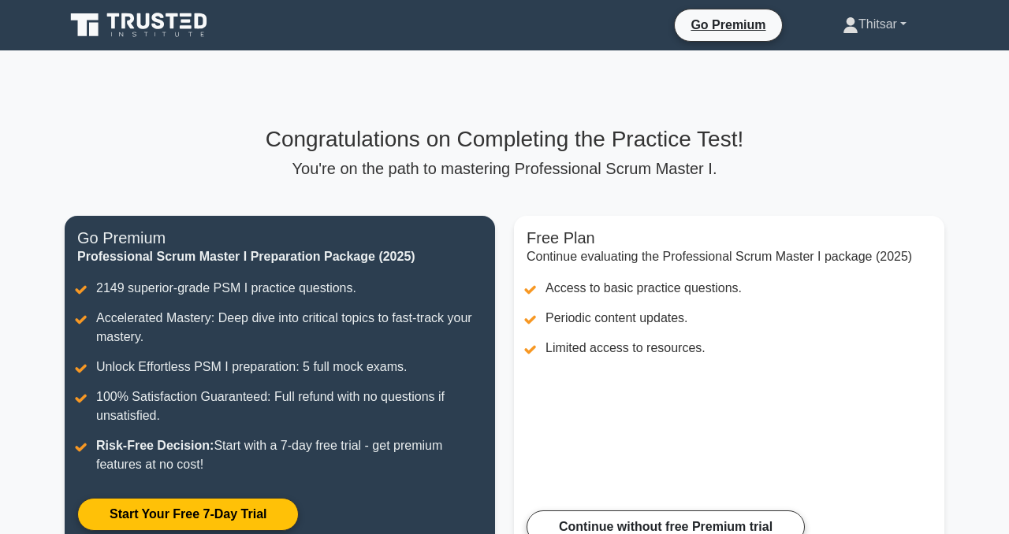
click at [866, 18] on link "Thitsar" at bounding box center [875, 25] width 140 height 32
click at [833, 69] on link "Profile" at bounding box center [868, 61] width 125 height 25
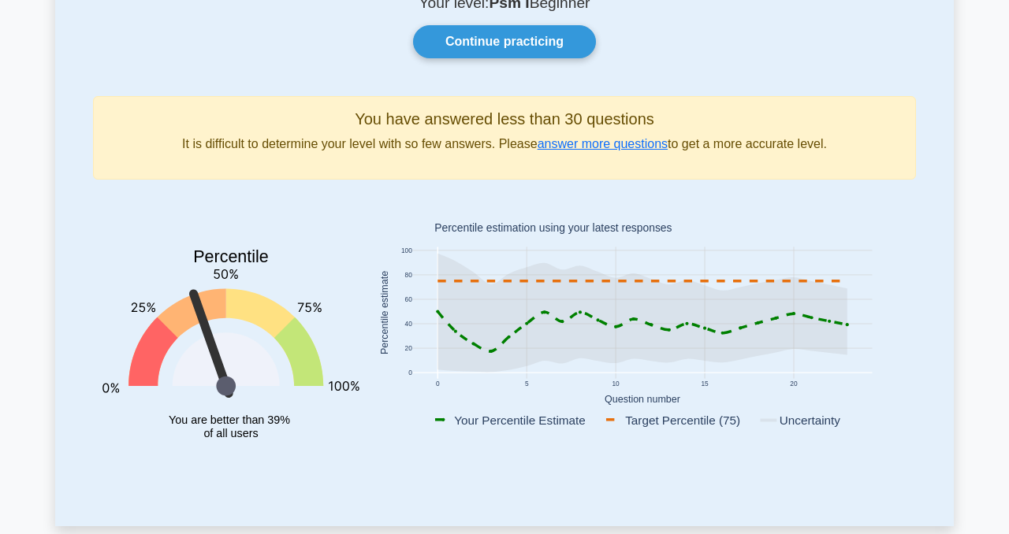
scroll to position [133, 0]
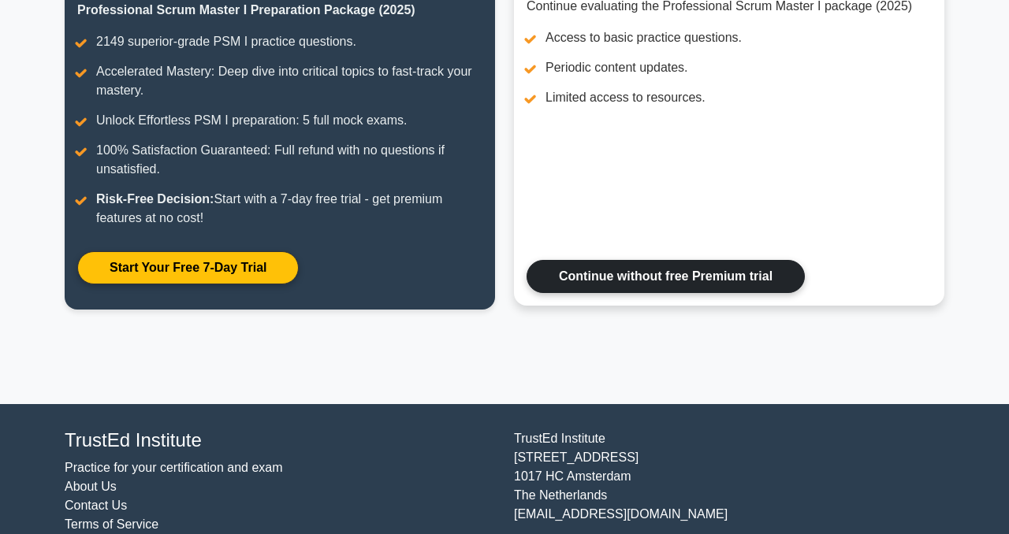
scroll to position [244, 0]
